Goal: Task Accomplishment & Management: Manage account settings

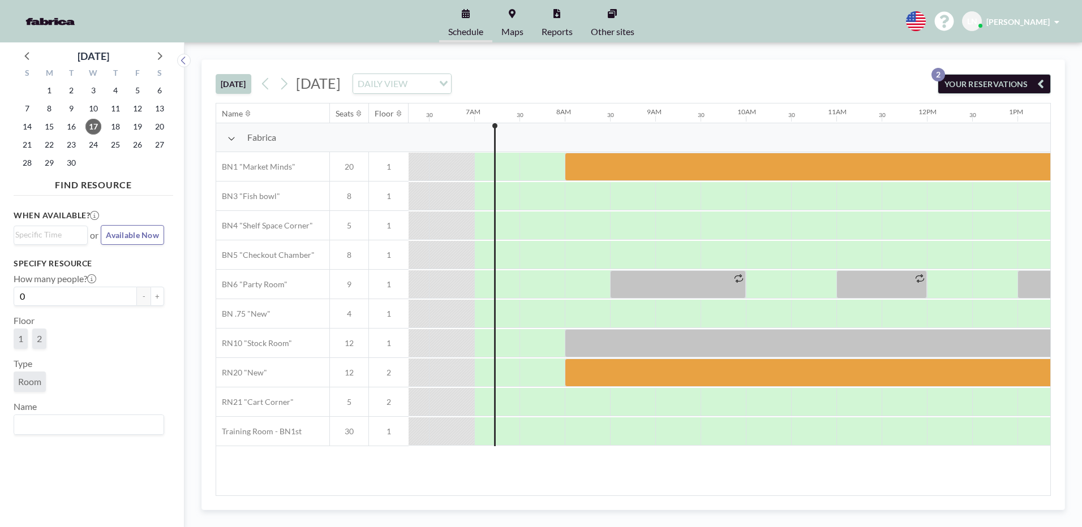
scroll to position [0, 588]
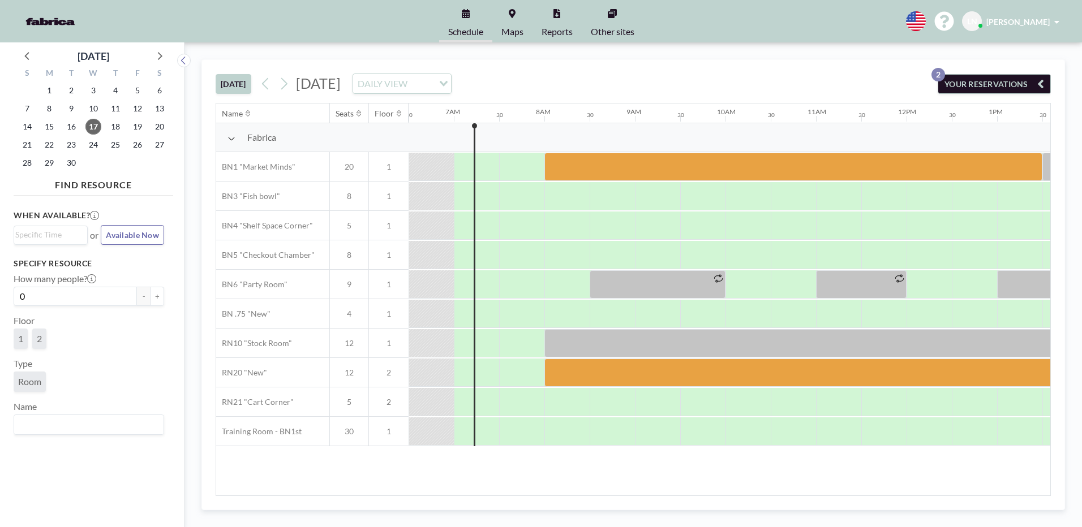
click at [966, 81] on button "YOUR RESERVATIONS 2" at bounding box center [993, 84] width 113 height 20
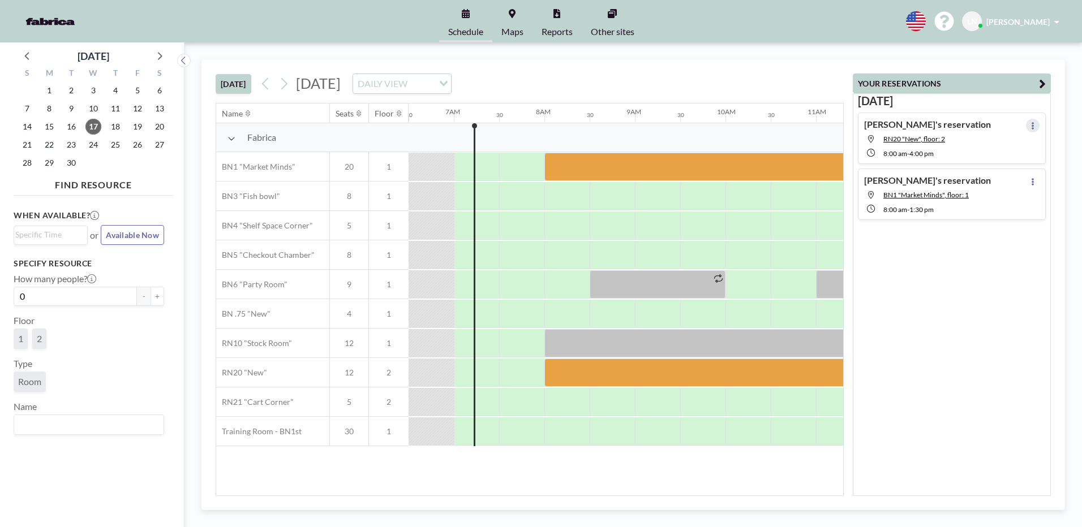
click at [1029, 127] on button at bounding box center [1033, 126] width 14 height 14
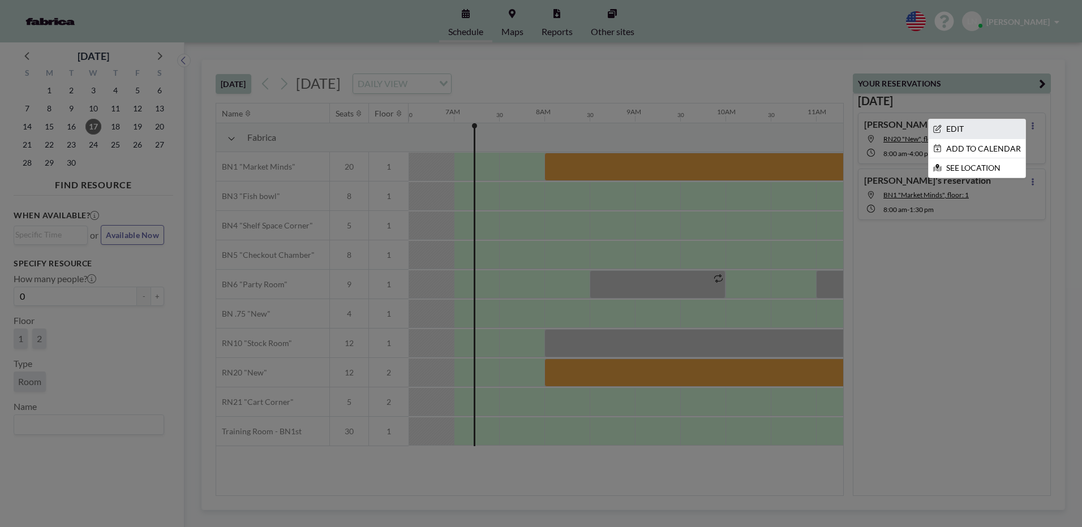
click at [981, 128] on li "EDIT" at bounding box center [976, 128] width 97 height 19
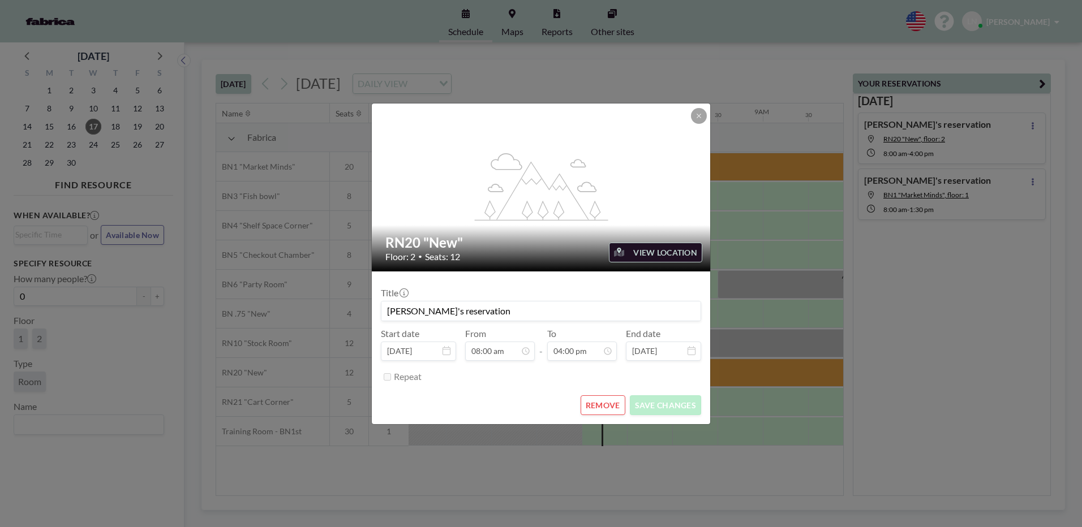
scroll to position [0, 679]
click at [611, 406] on button "REMOVE" at bounding box center [602, 405] width 45 height 20
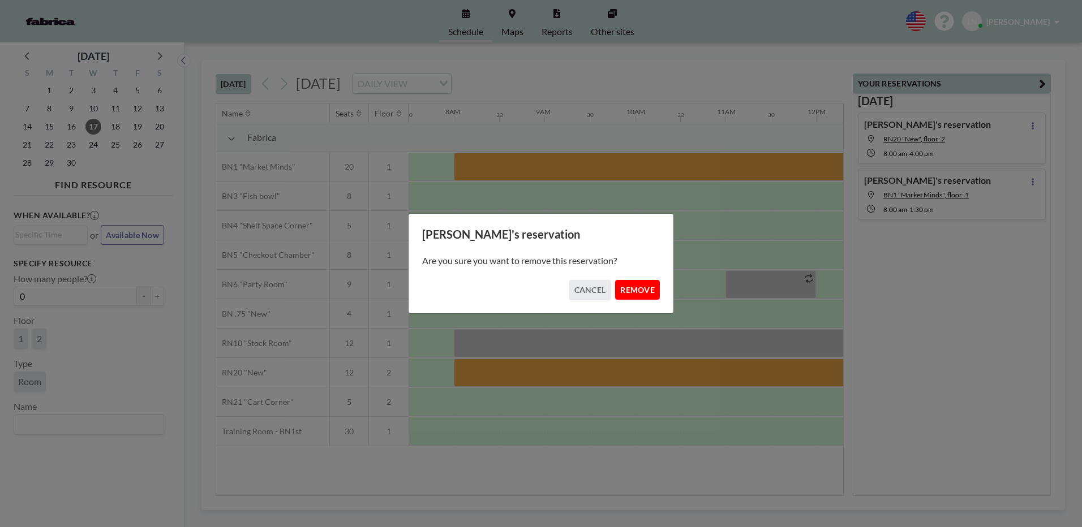
click at [645, 288] on button "REMOVE" at bounding box center [637, 290] width 45 height 20
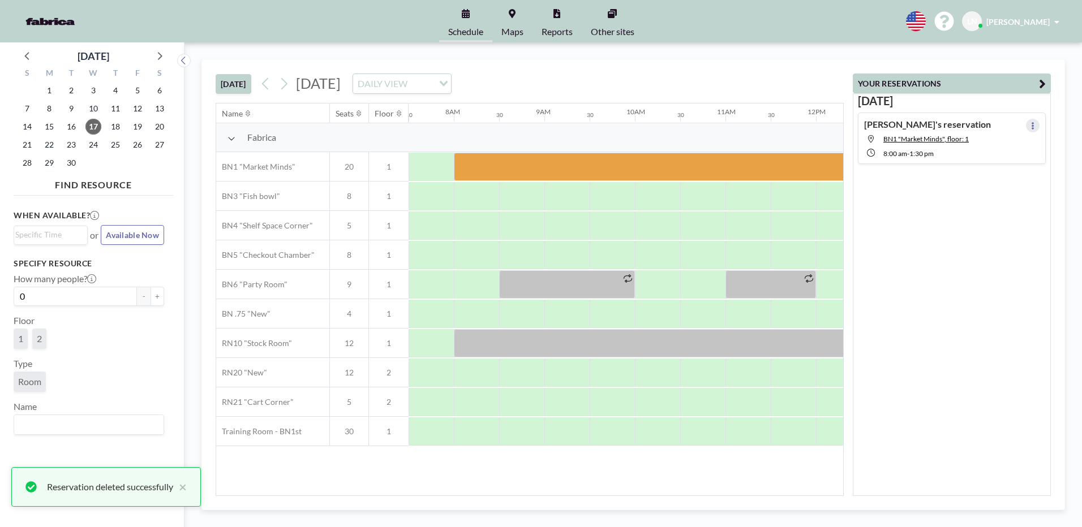
click at [1030, 128] on icon at bounding box center [1032, 125] width 5 height 7
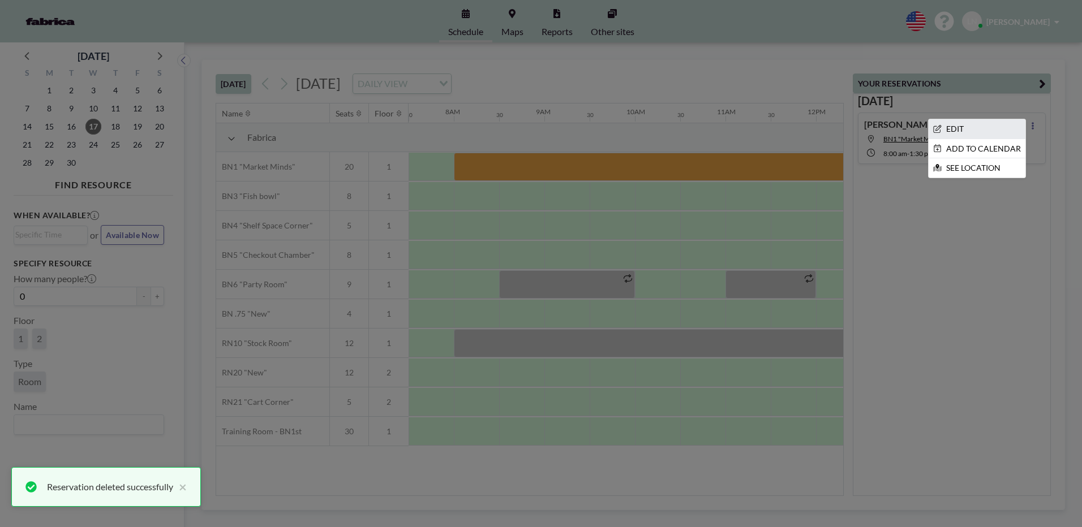
click at [981, 129] on li "EDIT" at bounding box center [976, 128] width 97 height 19
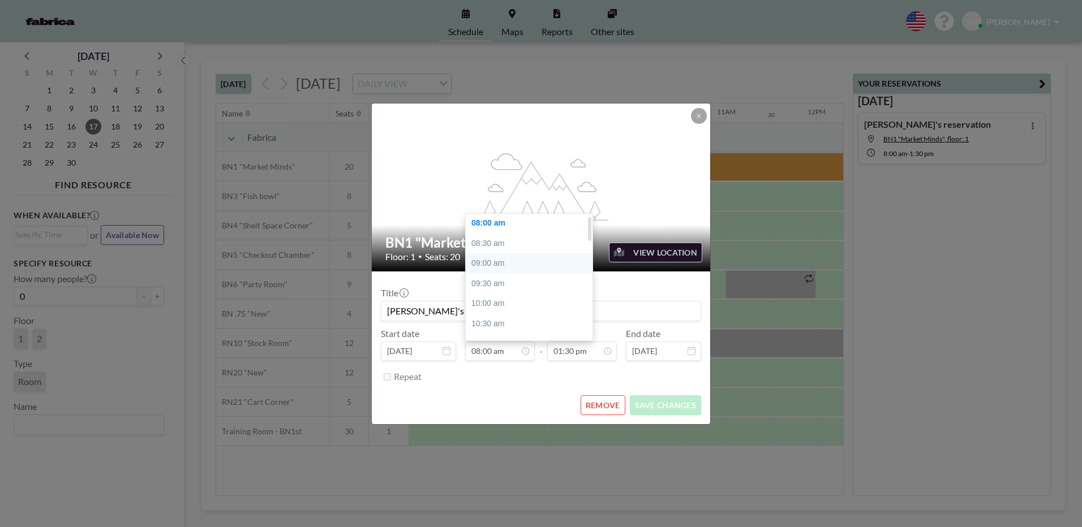
scroll to position [0, 0]
click at [497, 222] on div "07:30 am" at bounding box center [532, 224] width 132 height 20
type input "07:30 am"
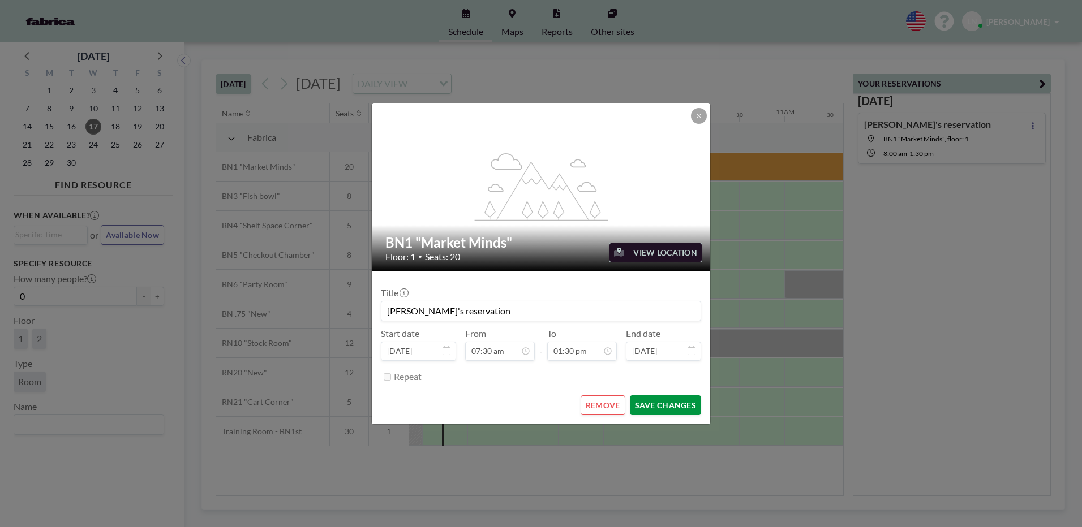
scroll to position [0, 634]
click at [651, 409] on button "SAVE CHANGES" at bounding box center [665, 405] width 71 height 20
